Goal: Task Accomplishment & Management: Complete application form

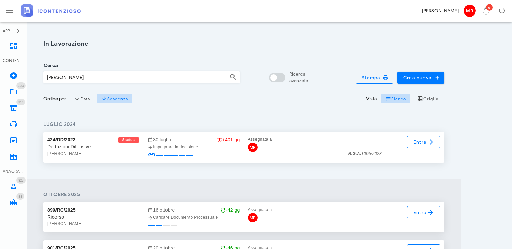
scroll to position [67, 0]
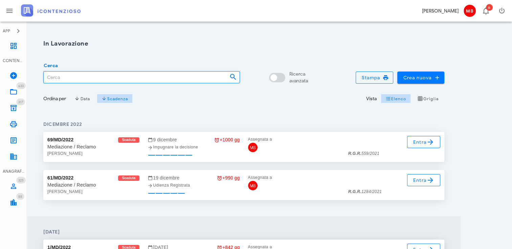
click at [67, 78] on input "Cerca" at bounding box center [134, 77] width 180 height 11
type input "colucci"
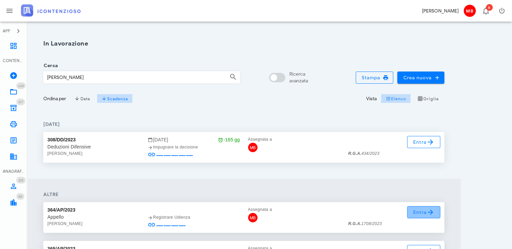
click at [431, 213] on icon at bounding box center [430, 213] width 8 height 8
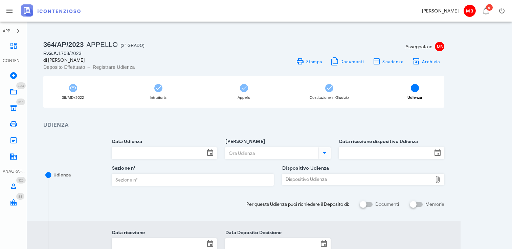
scroll to position [34, 0]
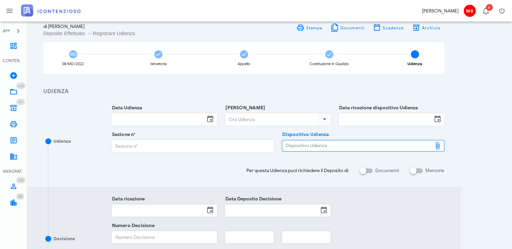
type input "C:\fakepath\AvvTratt___1708_2023 (2).pdf"
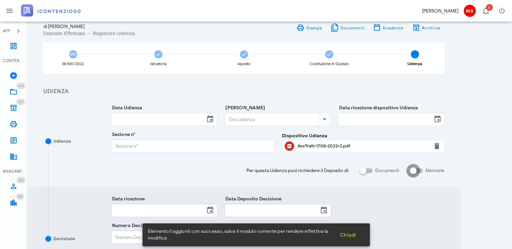
click at [414, 172] on div at bounding box center [412, 170] width 11 height 11
checkbox input "true"
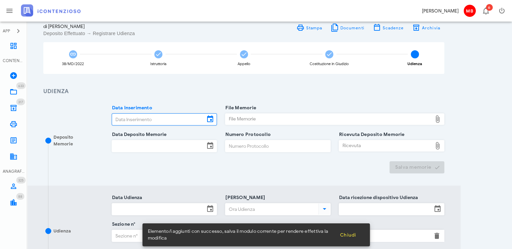
click at [156, 119] on input "Data Inserimento" at bounding box center [158, 119] width 93 height 11
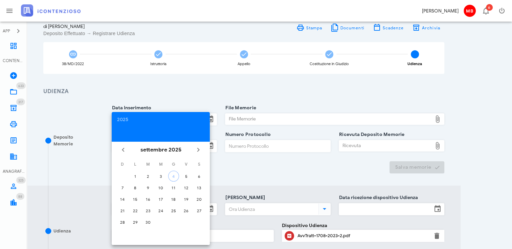
click at [154, 98] on div "Deposito Memorie Data Inserimento File Memorie File Memorie Chiudi Data Deposit…" at bounding box center [243, 141] width 433 height 90
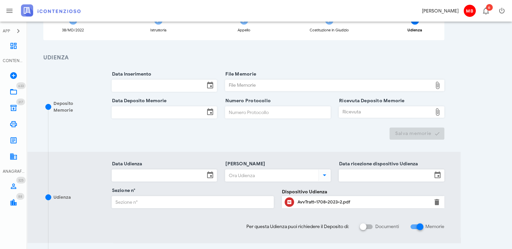
scroll to position [101, 0]
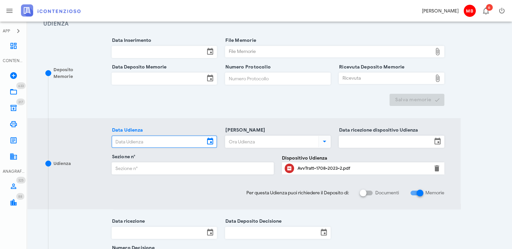
click at [144, 144] on input "Data Udienza" at bounding box center [158, 141] width 93 height 11
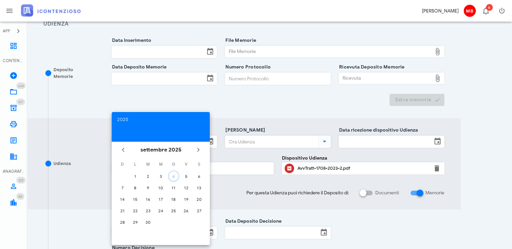
click at [229, 109] on div "Deposito Memorie Data Inserimento File Memorie File Memorie Chiudi Data Deposit…" at bounding box center [243, 73] width 433 height 90
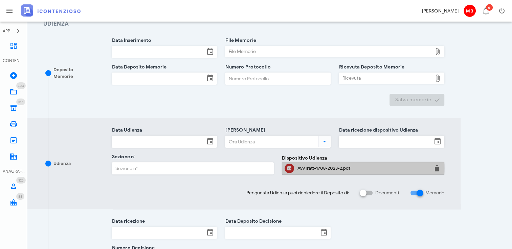
click at [322, 169] on div "AvvTratt-1708-2023-2.pdf" at bounding box center [362, 168] width 131 height 5
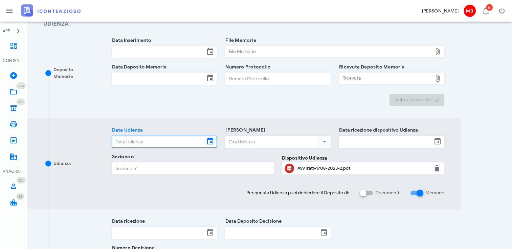
click at [153, 139] on input "Data Udienza" at bounding box center [158, 141] width 93 height 11
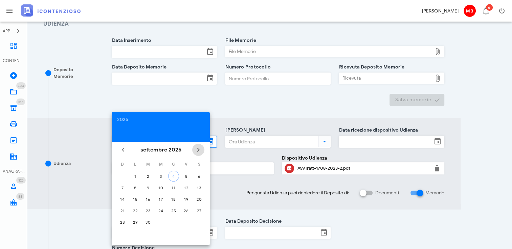
click at [199, 152] on icon "Il prossimo mese" at bounding box center [198, 150] width 8 height 8
click at [146, 189] on div "7" at bounding box center [147, 188] width 11 height 5
type input "07/10/2025"
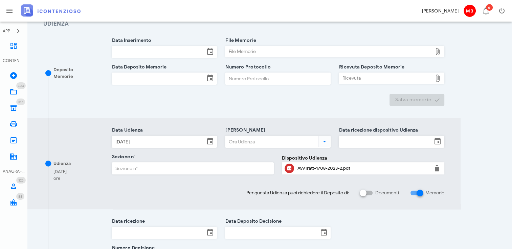
click at [239, 145] on input "Ora Udienza" at bounding box center [271, 141] width 92 height 11
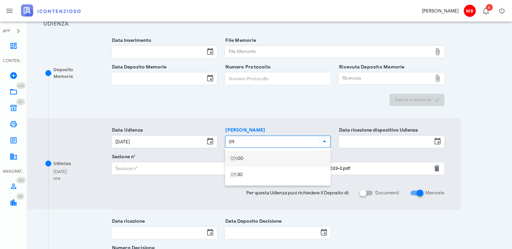
click at [238, 159] on div "09 :00" at bounding box center [277, 159] width 95 height 6
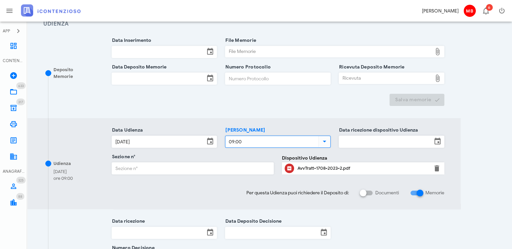
type input "09:00"
click at [231, 167] on input "Sezione n°" at bounding box center [193, 168] width 162 height 11
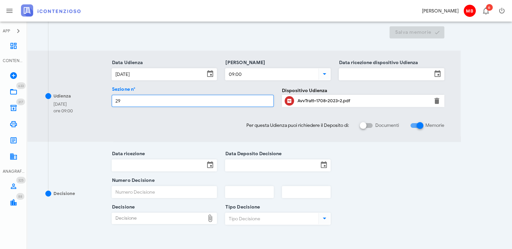
scroll to position [234, 0]
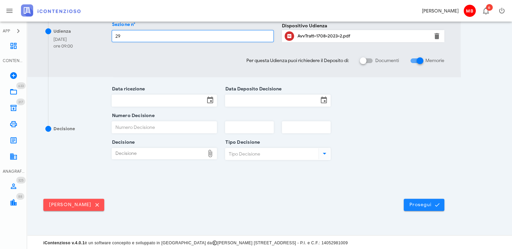
type input "29"
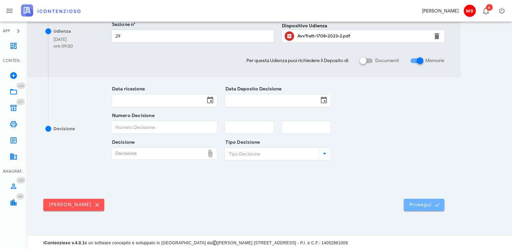
click at [417, 208] on button "Prosegui" at bounding box center [423, 205] width 41 height 12
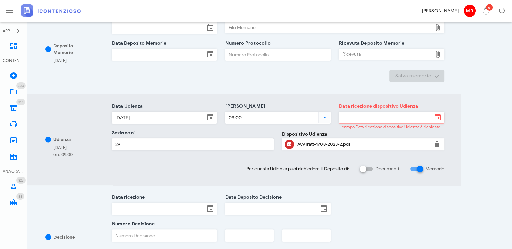
scroll to position [135, 0]
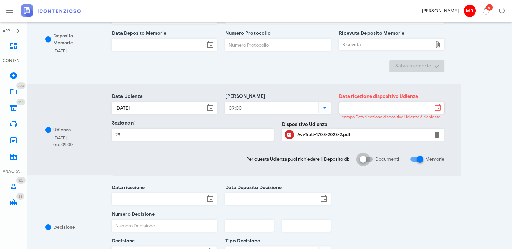
click at [363, 157] on div at bounding box center [362, 159] width 11 height 11
checkbox input "true"
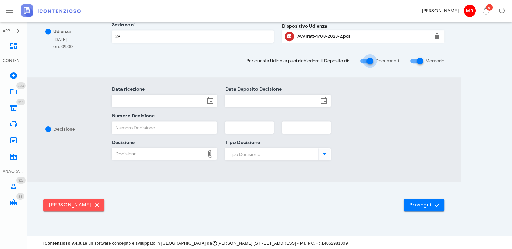
scroll to position [222, 0]
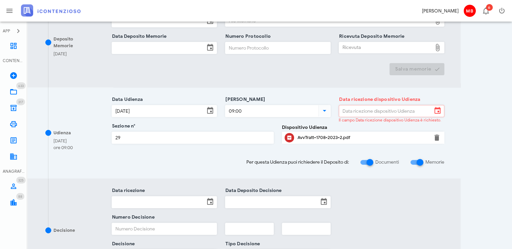
click at [370, 114] on input "Data ricezione dispositivo Udienza" at bounding box center [385, 110] width 93 height 11
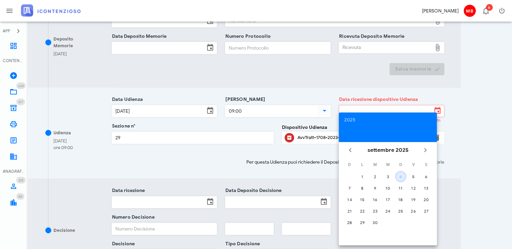
click at [404, 179] on div "4" at bounding box center [400, 176] width 10 height 5
type input "04/09/2025"
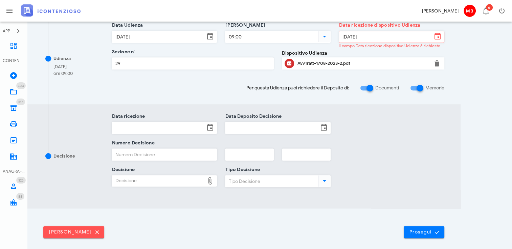
scroll to position [324, 0]
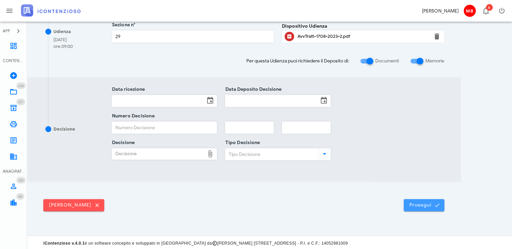
click at [430, 209] on button "Prosegui" at bounding box center [423, 205] width 41 height 12
click at [431, 208] on button "Prosegui" at bounding box center [423, 205] width 41 height 12
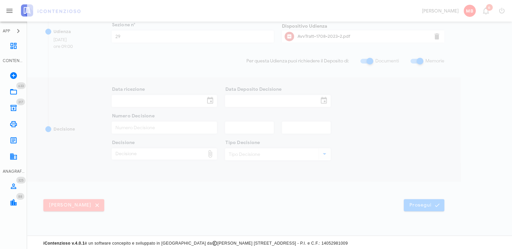
scroll to position [0, 0]
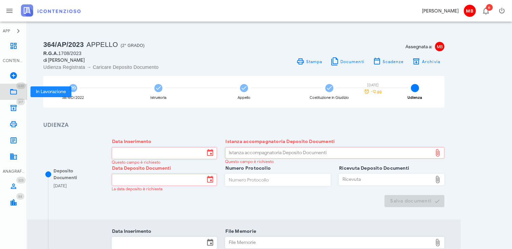
click at [8, 90] on link "633 In Lavorazione 633" at bounding box center [13, 92] width 27 height 16
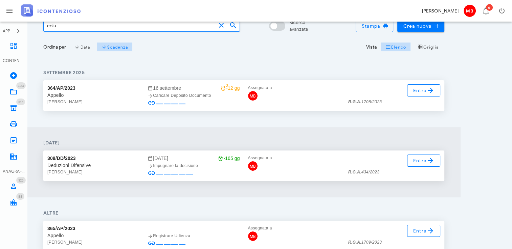
scroll to position [101, 0]
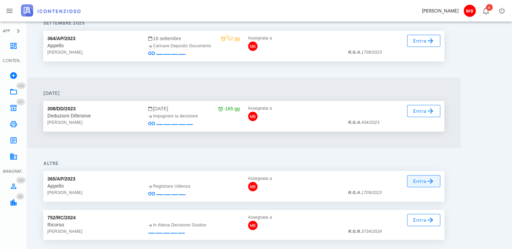
type input "colu"
click at [425, 183] on span "Entra" at bounding box center [423, 181] width 22 height 8
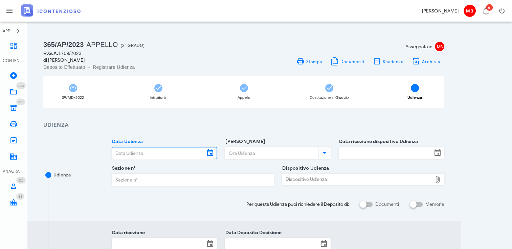
click at [142, 154] on input "Data Udienza" at bounding box center [158, 153] width 93 height 11
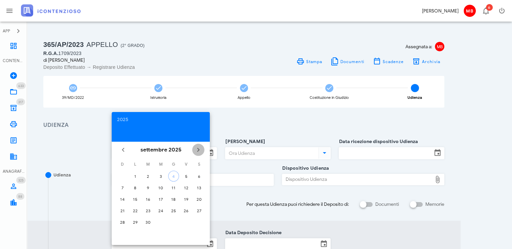
click at [197, 150] on icon "Il prossimo mese" at bounding box center [198, 150] width 8 height 8
click at [147, 186] on div "7" at bounding box center [147, 188] width 11 height 5
type input "07/10/2025"
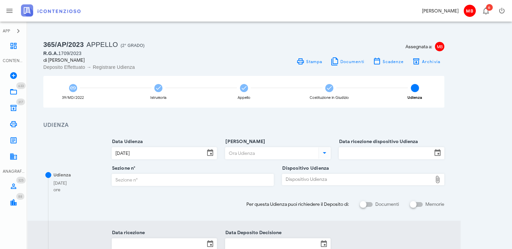
click at [254, 152] on input "Ora Udienza" at bounding box center [271, 153] width 92 height 11
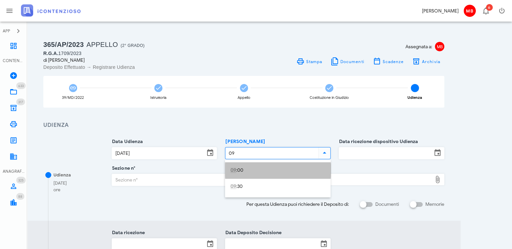
click at [265, 168] on div "09 :00" at bounding box center [277, 171] width 95 height 6
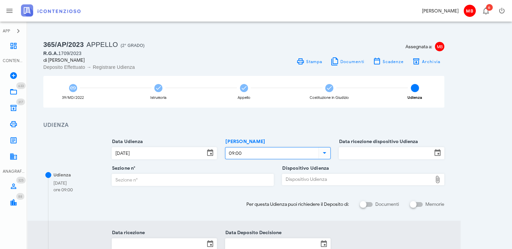
type input "09:00"
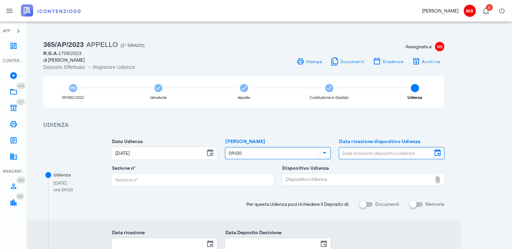
click at [355, 154] on input "Data ricezione dispositivo Udienza" at bounding box center [385, 153] width 93 height 11
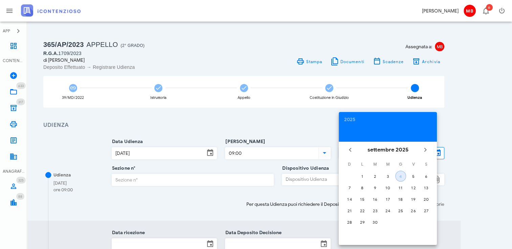
click at [400, 174] on div "4" at bounding box center [400, 176] width 10 height 5
type input "04/09/2025"
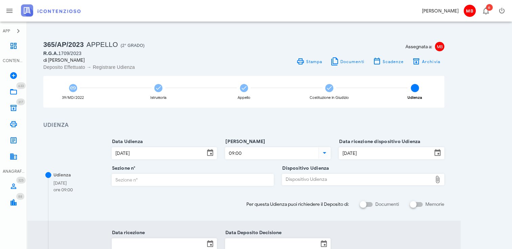
click at [189, 179] on input "Sezione n°" at bounding box center [193, 179] width 162 height 11
type input "29"
click at [310, 183] on div "Dispositivo Udienza" at bounding box center [357, 179] width 150 height 11
type input "C:\fakepath\AvvTratt___1709_2023 (2).pdf"
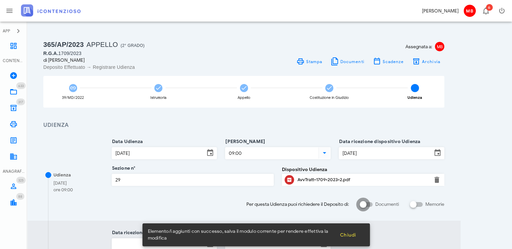
click at [360, 203] on div at bounding box center [362, 204] width 11 height 11
checkbox input "true"
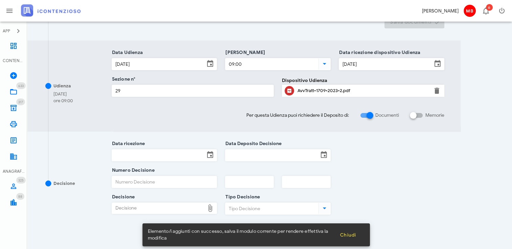
scroll to position [234, 0]
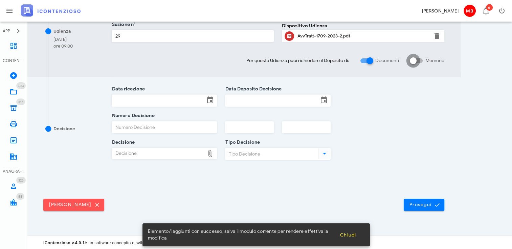
click at [414, 60] on div at bounding box center [412, 60] width 11 height 11
checkbox input "true"
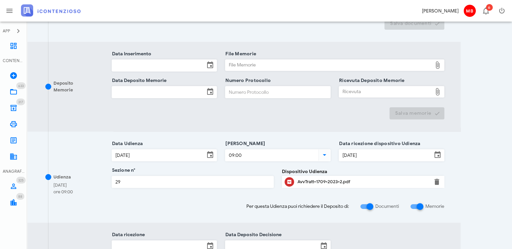
scroll to position [166, 0]
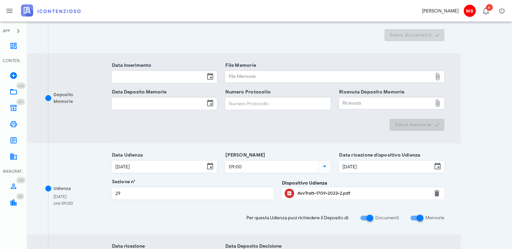
click at [329, 194] on div "AvvTratt-1709-2023-2.pdf" at bounding box center [362, 193] width 131 height 5
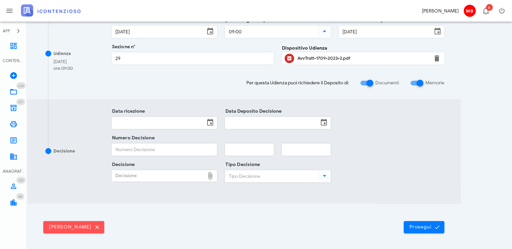
scroll to position [324, 0]
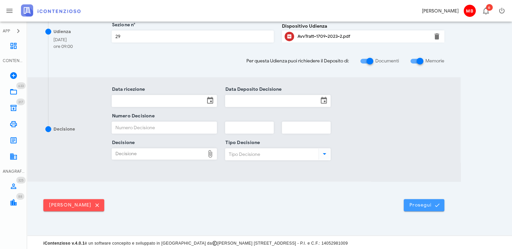
click at [417, 204] on span "Prosegui" at bounding box center [424, 206] width 30 height 6
click at [427, 200] on button "Prosegui" at bounding box center [423, 205] width 41 height 12
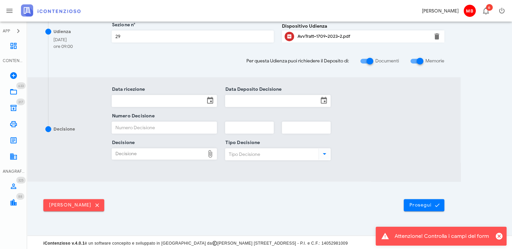
scroll to position [0, 0]
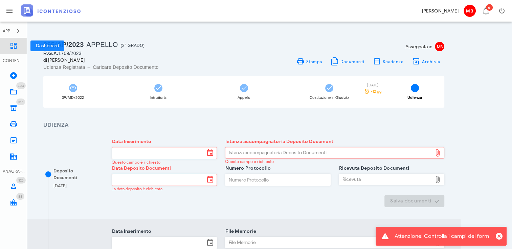
click at [12, 50] on link "Dashboard" at bounding box center [13, 46] width 27 height 16
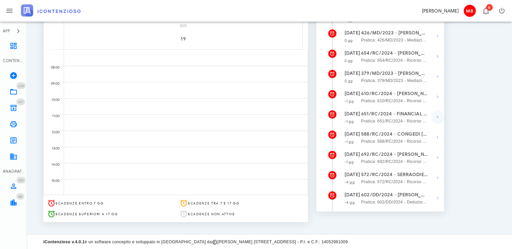
scroll to position [101, 0]
click at [437, 160] on icon "button" at bounding box center [437, 157] width 8 height 8
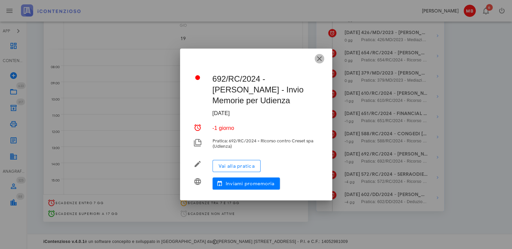
click at [319, 55] on icon "button" at bounding box center [319, 59] width 8 height 8
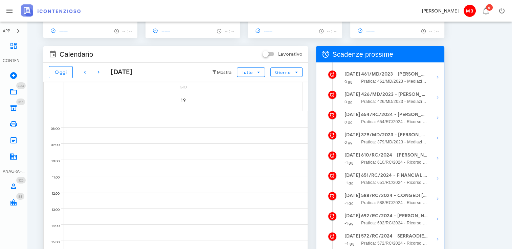
scroll to position [0, 0]
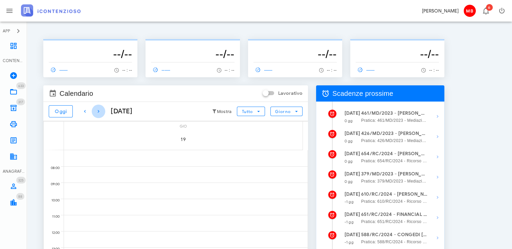
click at [99, 113] on icon "button" at bounding box center [98, 112] width 8 height 8
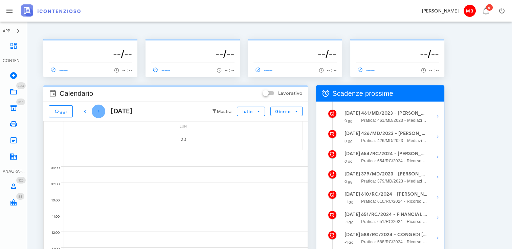
click at [99, 113] on icon "button" at bounding box center [98, 112] width 8 height 8
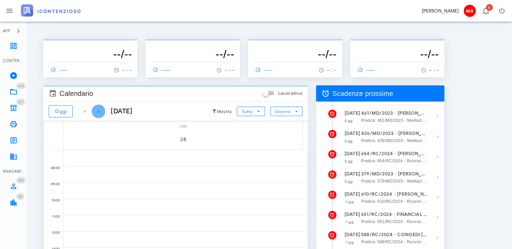
click at [99, 113] on icon "button" at bounding box center [98, 112] width 8 height 8
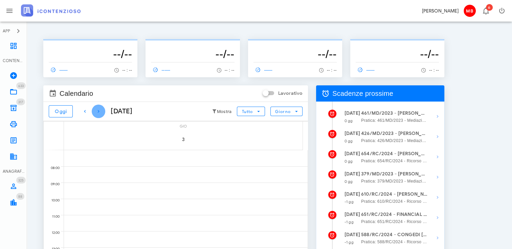
click at [99, 113] on icon "button" at bounding box center [98, 112] width 8 height 8
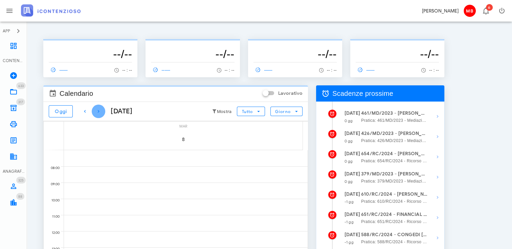
click at [99, 113] on icon "button" at bounding box center [98, 112] width 8 height 8
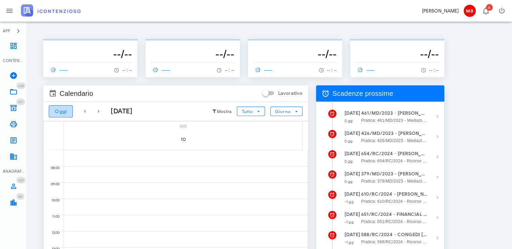
click at [62, 114] on span "Oggi" at bounding box center [60, 112] width 13 height 6
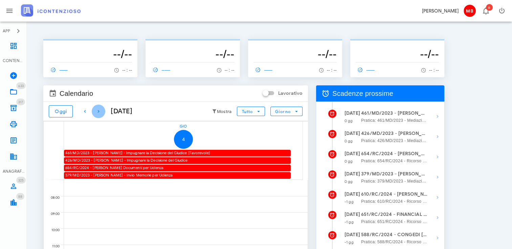
click at [97, 113] on icon "button" at bounding box center [98, 112] width 8 height 8
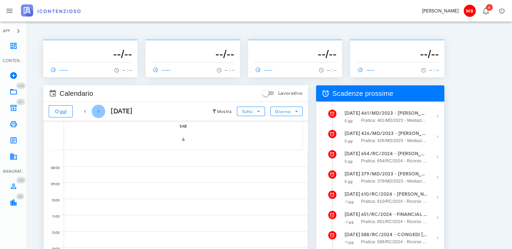
click at [97, 113] on icon "button" at bounding box center [98, 112] width 8 height 8
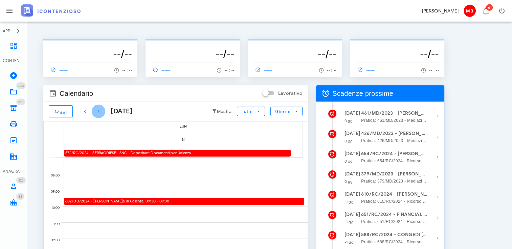
click at [97, 113] on icon "button" at bounding box center [98, 112] width 8 height 8
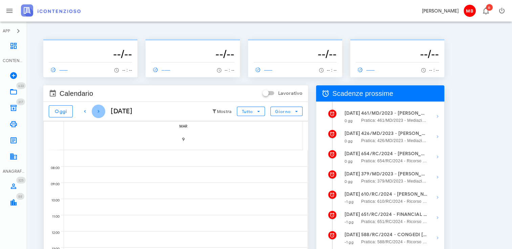
click at [97, 113] on icon "button" at bounding box center [98, 112] width 8 height 8
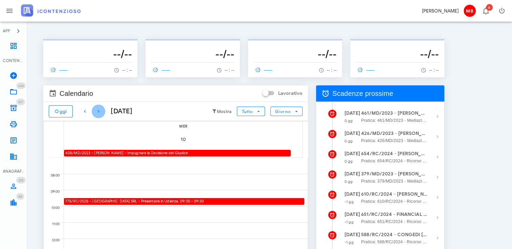
click at [97, 113] on icon "button" at bounding box center [98, 112] width 8 height 8
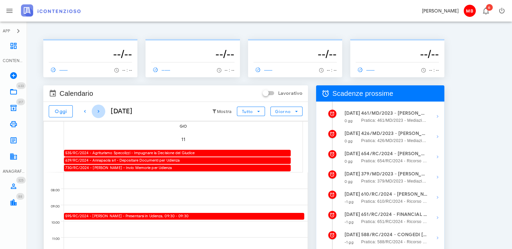
click at [97, 113] on icon "button" at bounding box center [98, 112] width 8 height 8
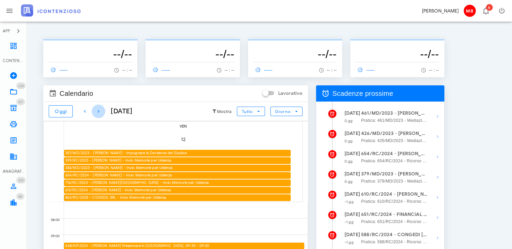
click at [97, 113] on icon "button" at bounding box center [98, 112] width 8 height 8
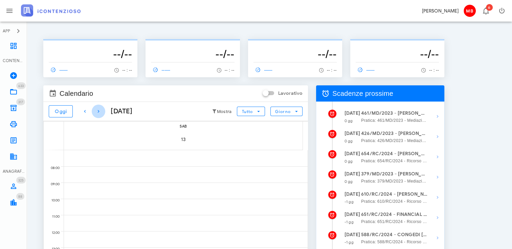
click at [97, 113] on icon "button" at bounding box center [98, 112] width 8 height 8
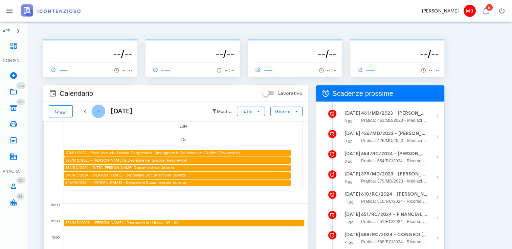
click at [98, 113] on icon "button" at bounding box center [98, 112] width 8 height 8
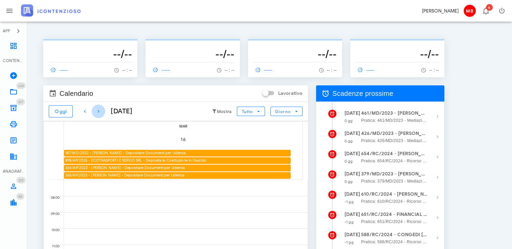
click at [98, 113] on icon "button" at bounding box center [98, 112] width 8 height 8
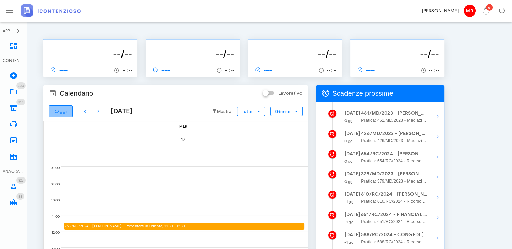
click at [72, 113] on button "Oggi" at bounding box center [61, 111] width 24 height 12
